Goal: Check status: Check status

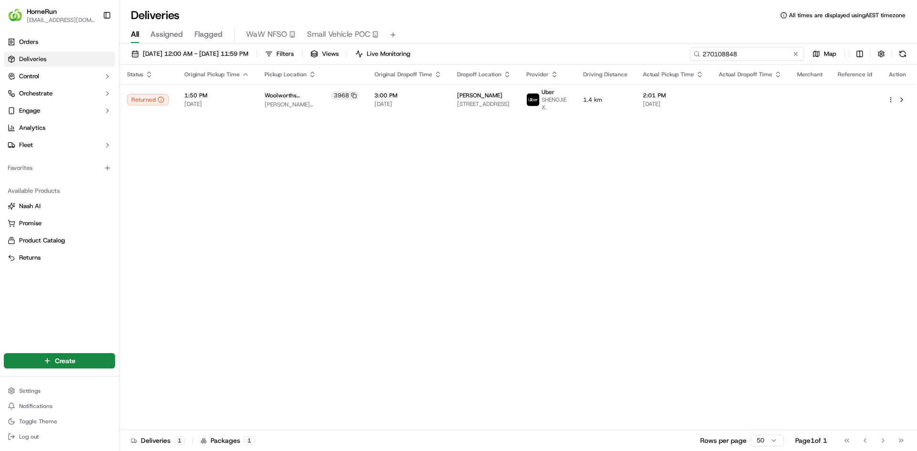
click at [739, 55] on input "270108848" at bounding box center [746, 53] width 115 height 13
paste input "42759"
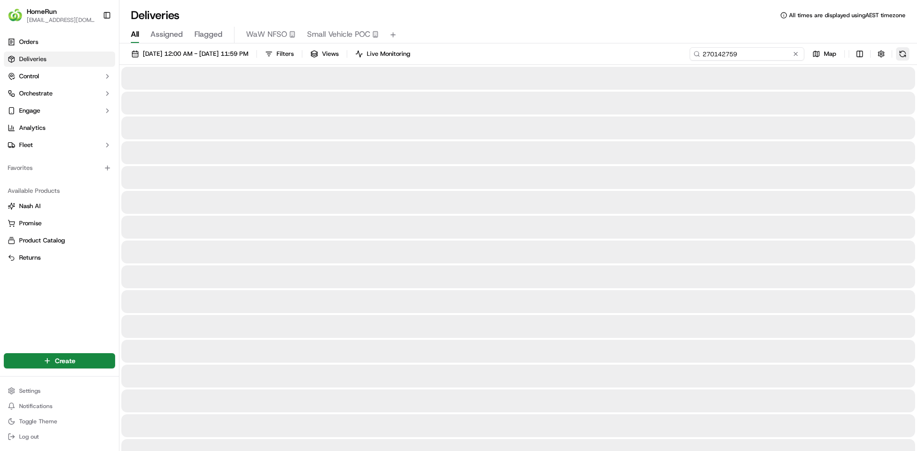
type input "270142759"
click at [904, 53] on button at bounding box center [902, 53] width 13 height 13
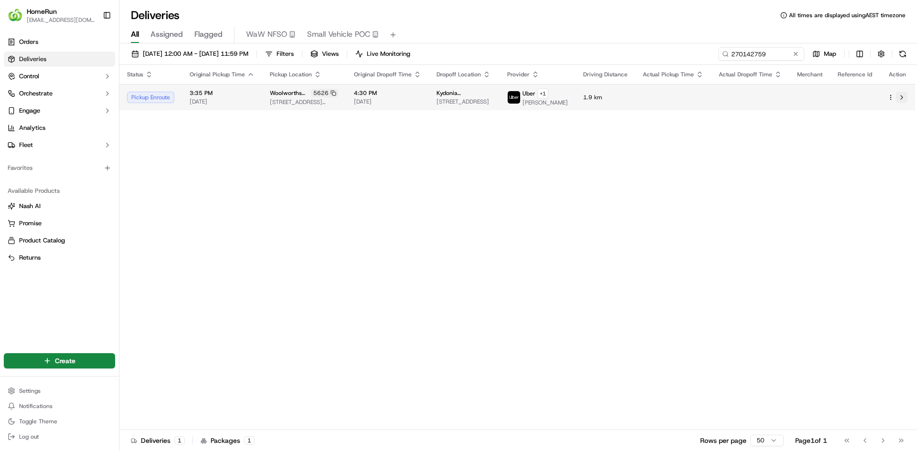
click at [900, 99] on button at bounding box center [901, 97] width 11 height 11
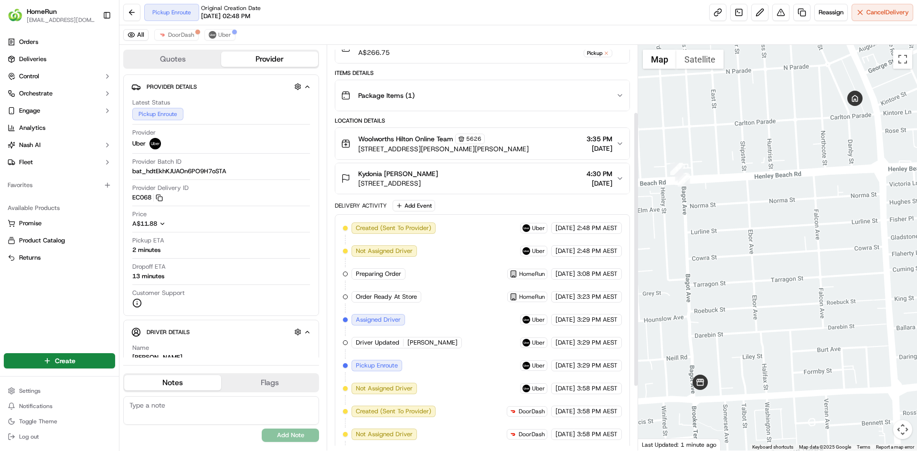
scroll to position [193, 0]
